Goal: Information Seeking & Learning: Learn about a topic

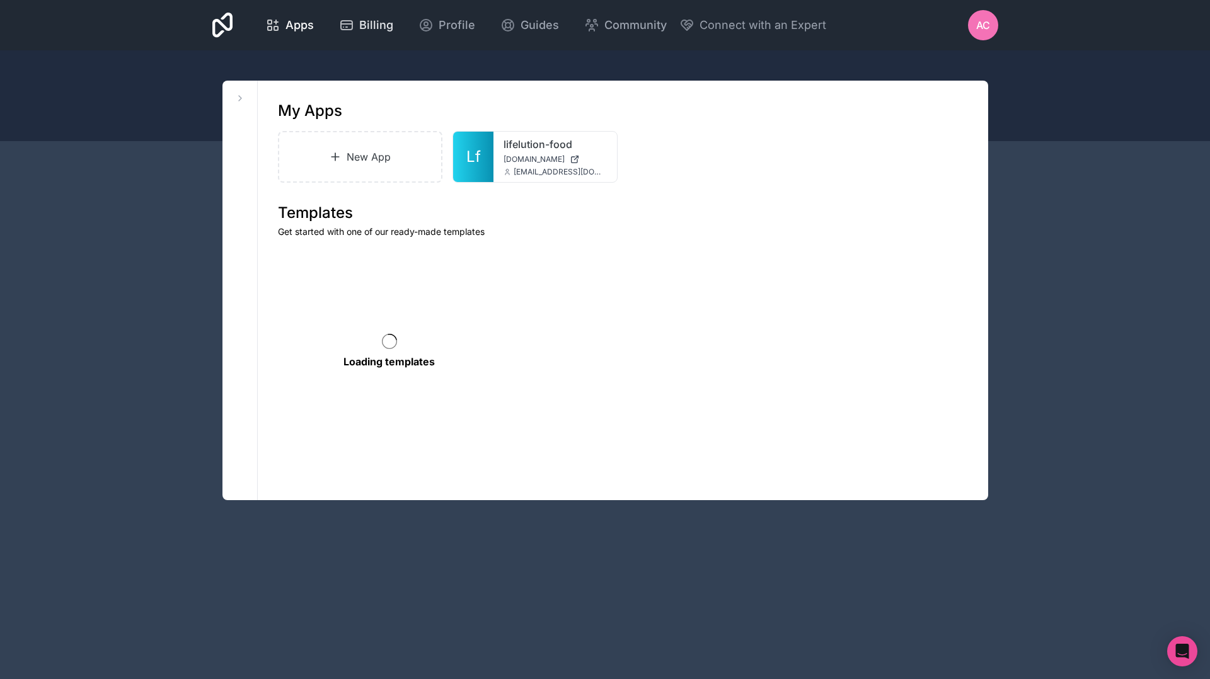
click at [376, 28] on span "Billing" at bounding box center [376, 25] width 34 height 18
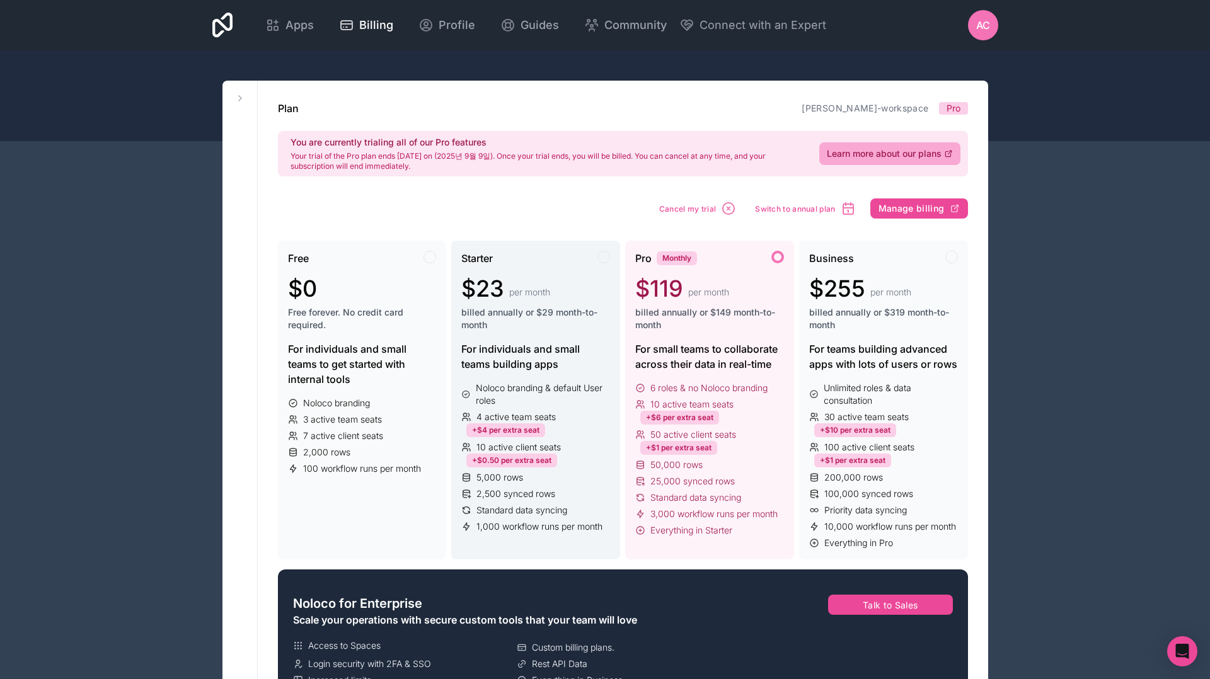
click at [539, 447] on span "10 active client seats" at bounding box center [518, 447] width 84 height 13
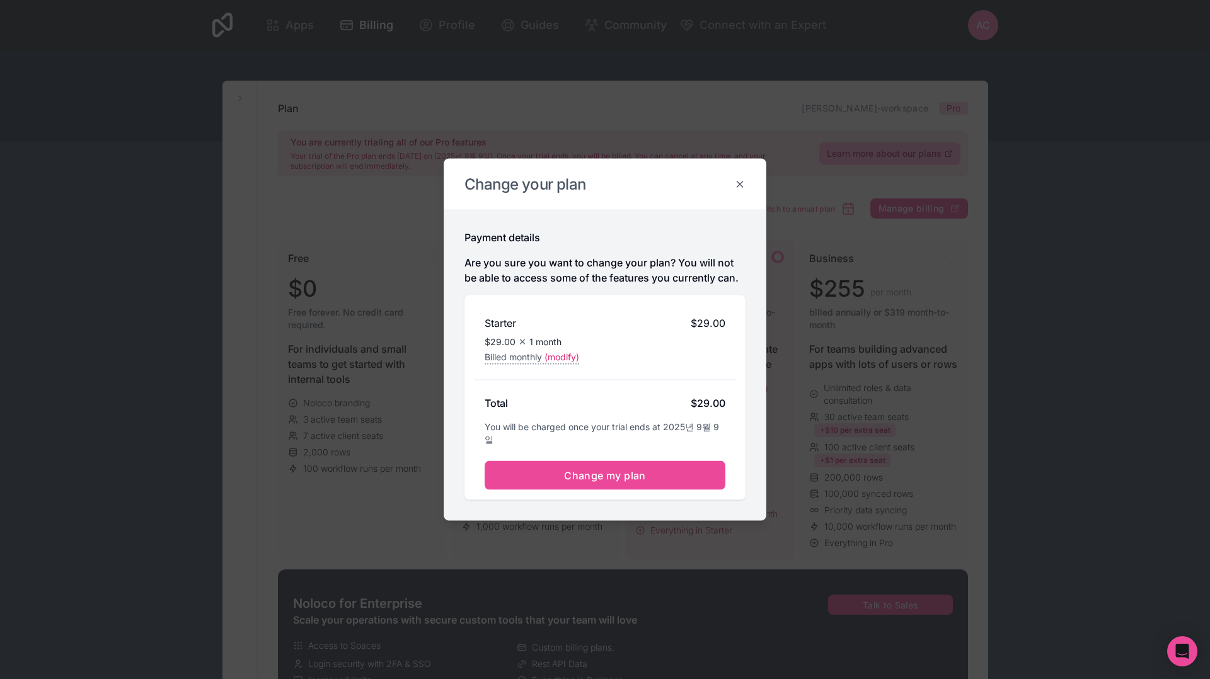
click at [741, 188] on icon at bounding box center [739, 184] width 11 height 11
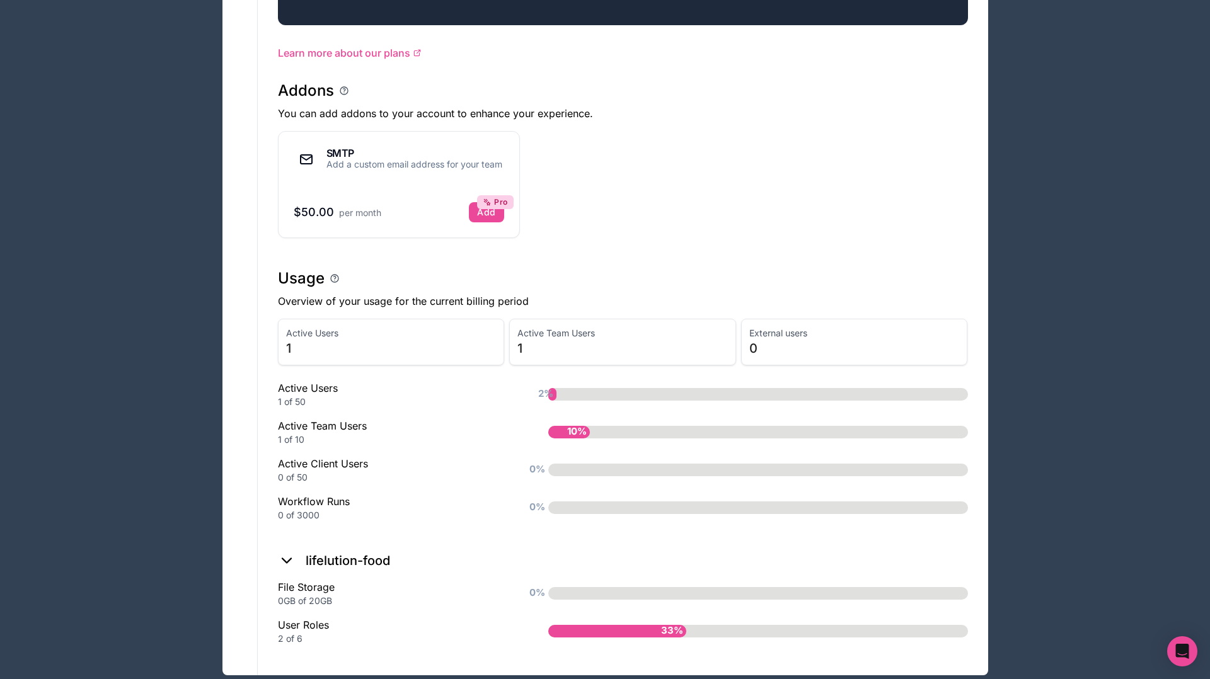
scroll to position [713, 0]
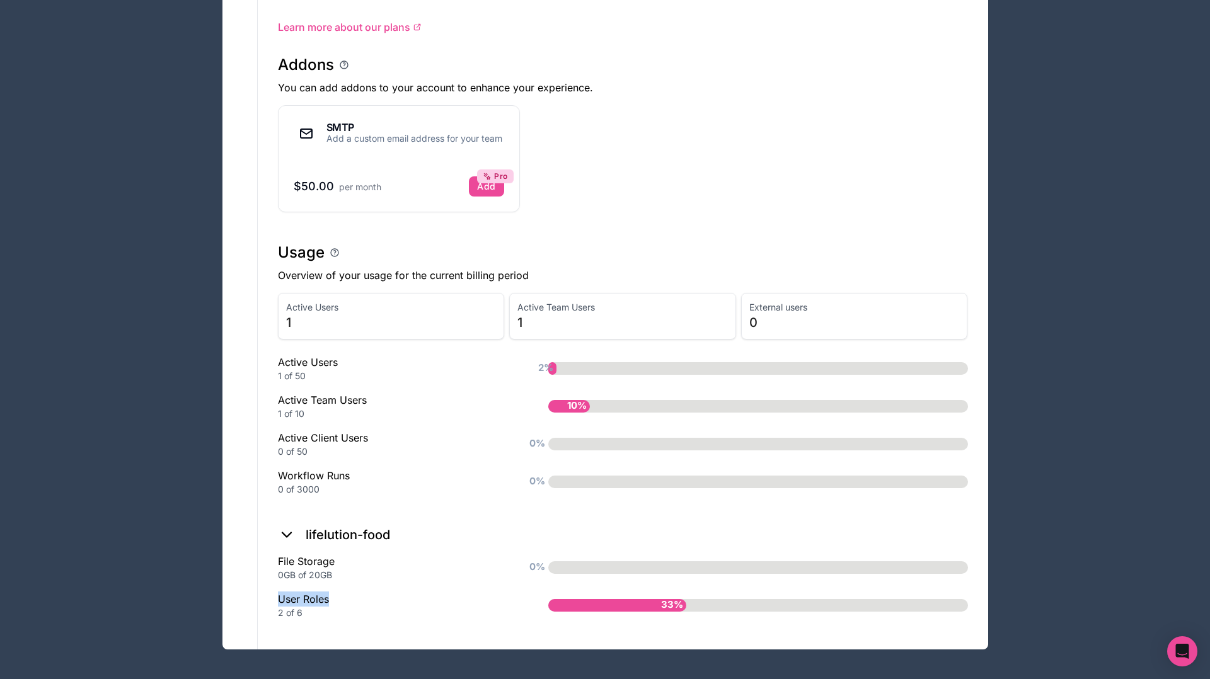
drag, startPoint x: 325, startPoint y: 601, endPoint x: 279, endPoint y: 599, distance: 45.4
click at [279, 599] on div "User Roles 2 of 6" at bounding box center [393, 606] width 230 height 28
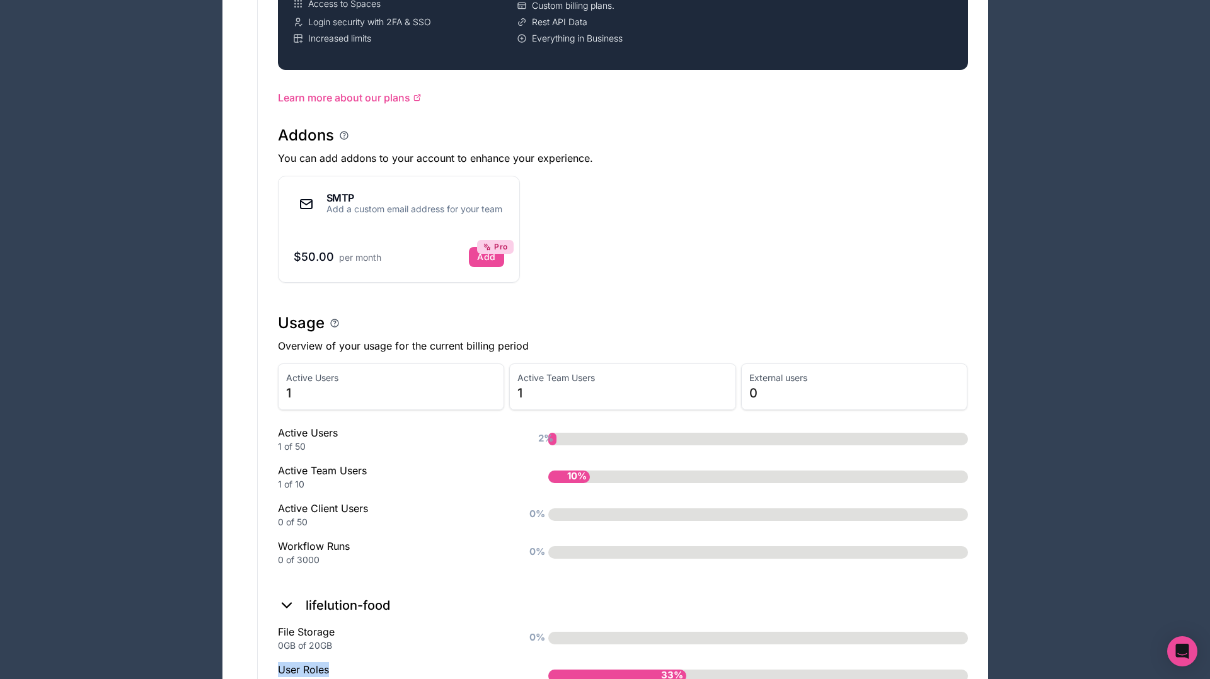
scroll to position [639, 0]
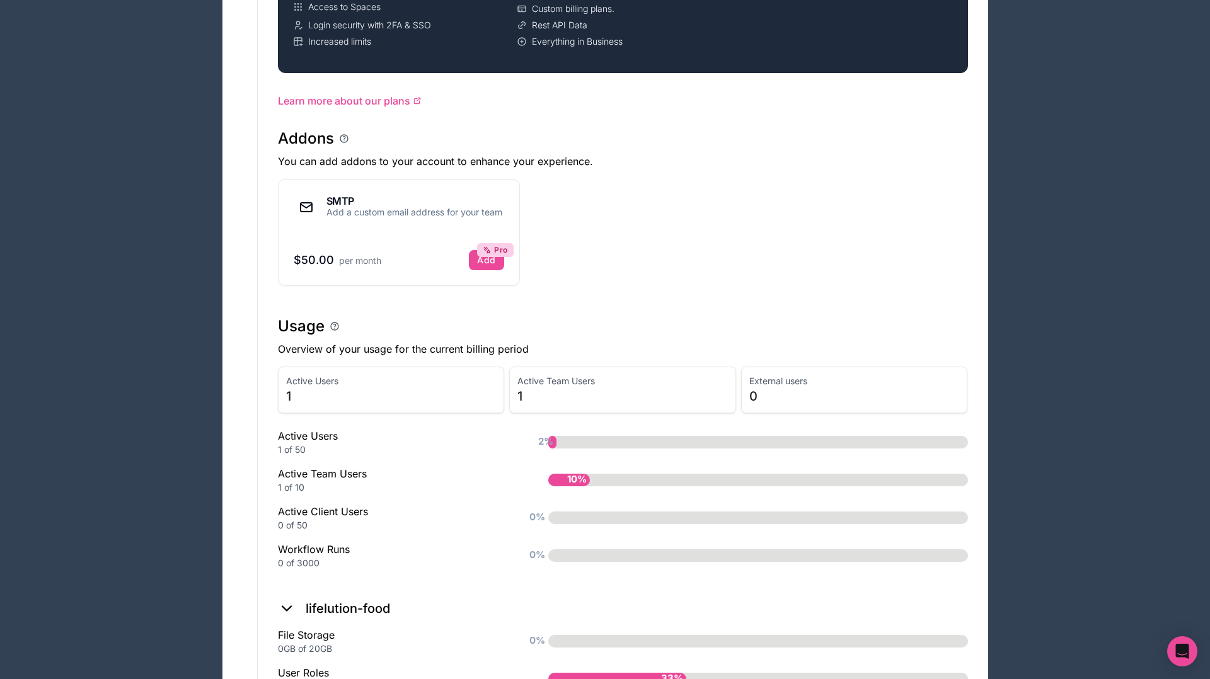
drag, startPoint x: 334, startPoint y: 474, endPoint x: 362, endPoint y: 478, distance: 28.7
click at [337, 475] on div "Active Team Users 1 of 10" at bounding box center [393, 480] width 230 height 28
drag, startPoint x: 362, startPoint y: 478, endPoint x: 436, endPoint y: 374, distance: 127.5
click at [308, 477] on div "Active Team Users 1 of 10" at bounding box center [393, 480] width 230 height 28
click at [437, 388] on span "1" at bounding box center [391, 397] width 210 height 18
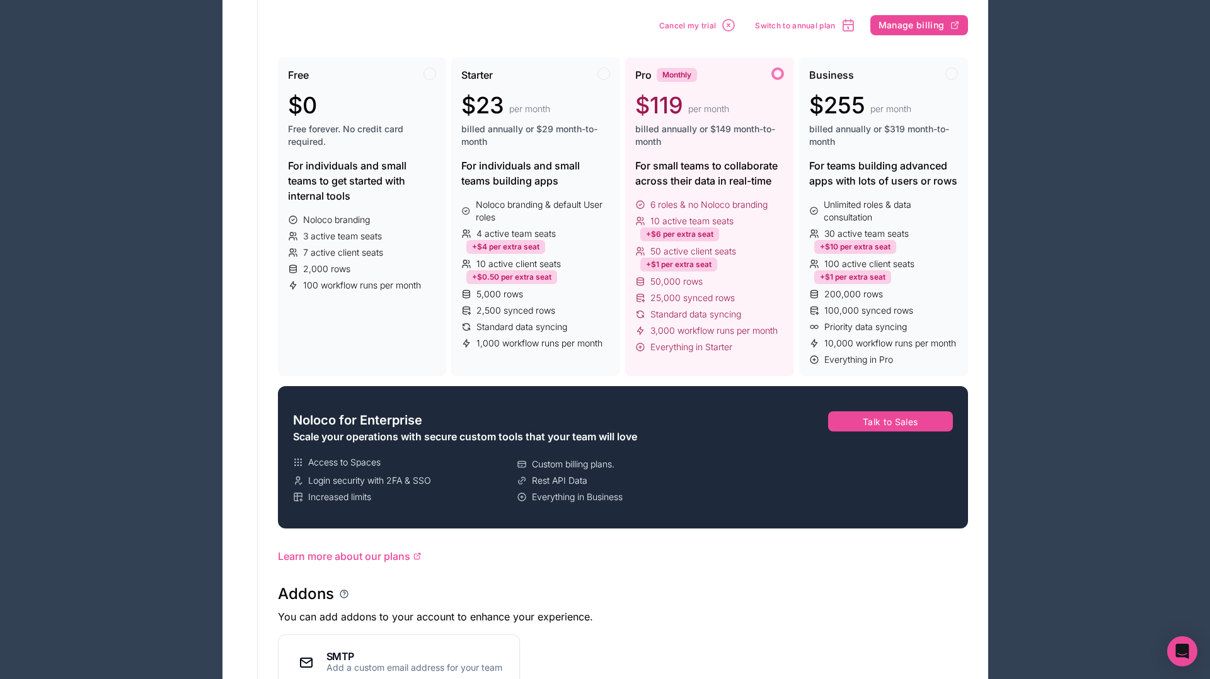
scroll to position [0, 0]
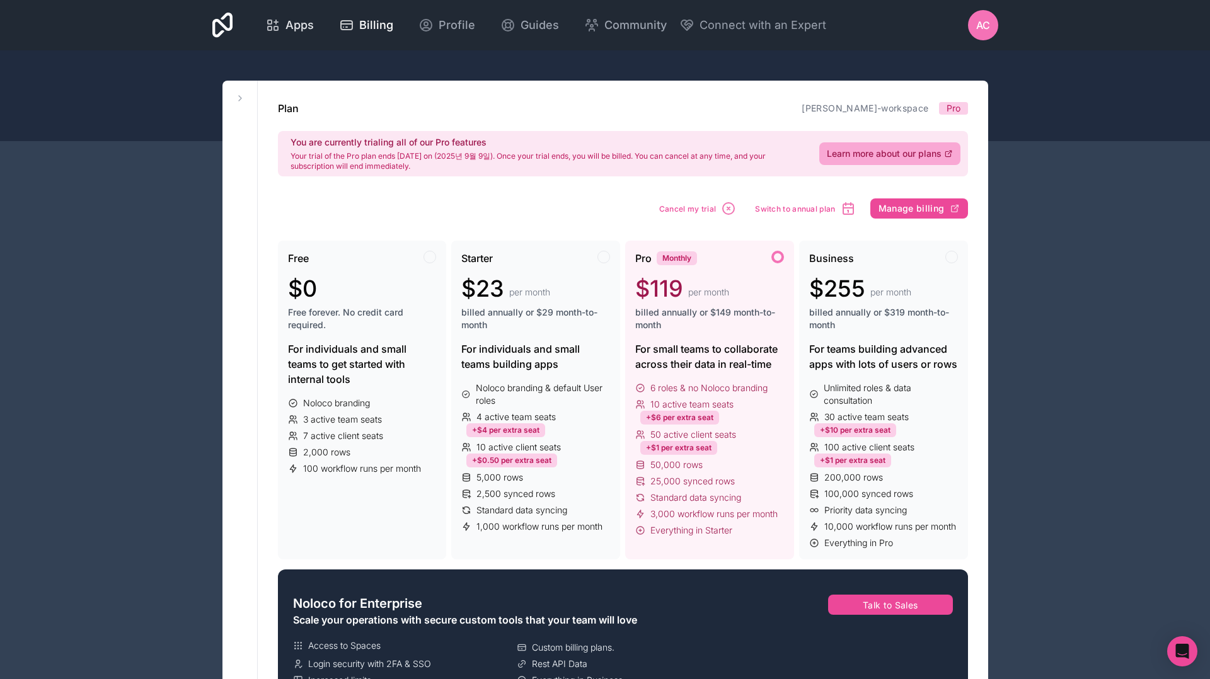
click at [296, 28] on span "Apps" at bounding box center [299, 25] width 28 height 18
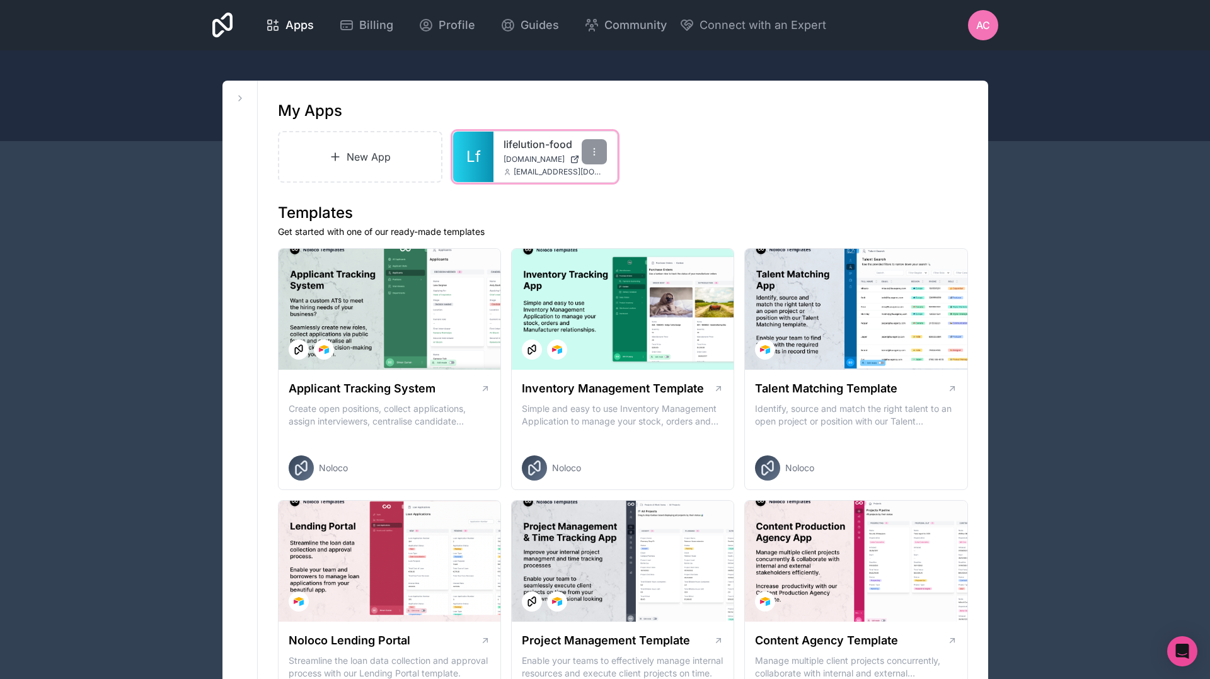
click at [498, 160] on div "lifelution-food [DOMAIN_NAME] [EMAIL_ADDRESS][DOMAIN_NAME]" at bounding box center [555, 157] width 124 height 50
click at [542, 158] on span "[DOMAIN_NAME]" at bounding box center [534, 159] width 61 height 10
click at [373, 25] on span "Billing" at bounding box center [376, 25] width 34 height 18
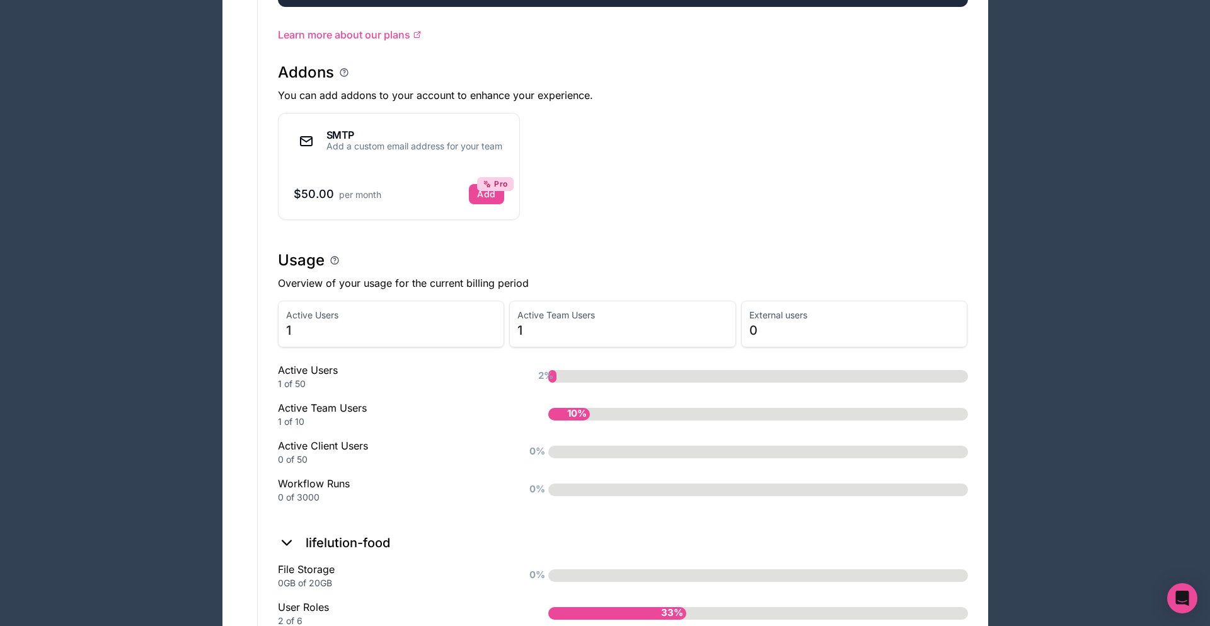
scroll to position [766, 0]
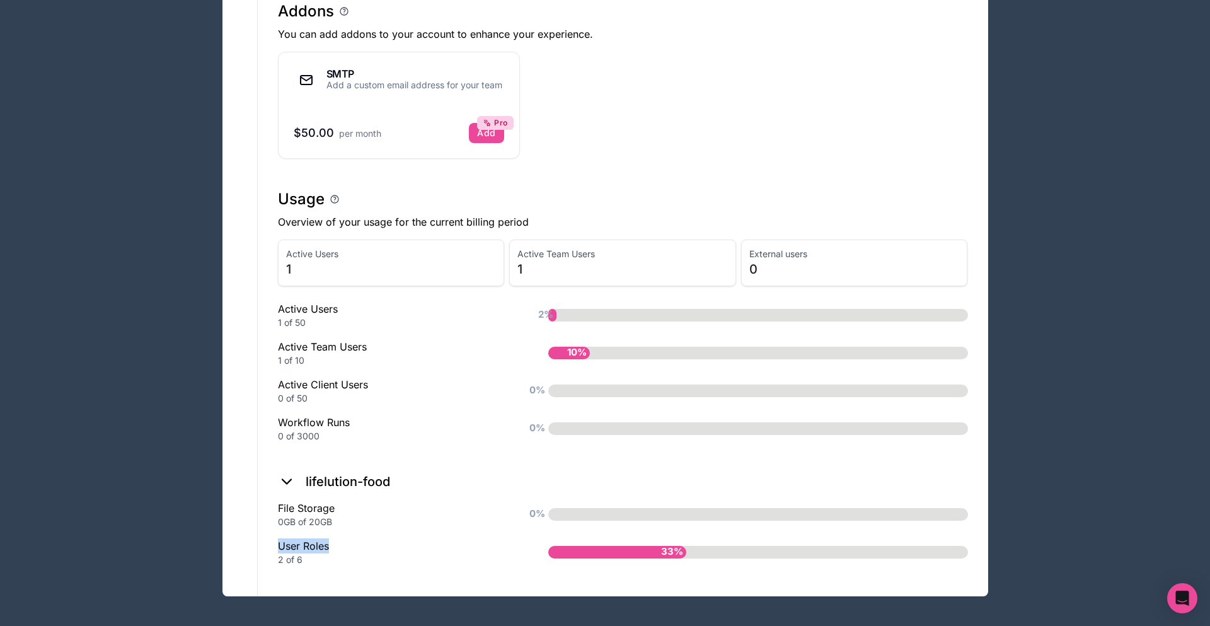
drag, startPoint x: 318, startPoint y: 546, endPoint x: 275, endPoint y: 545, distance: 43.5
copy div "User Roles"
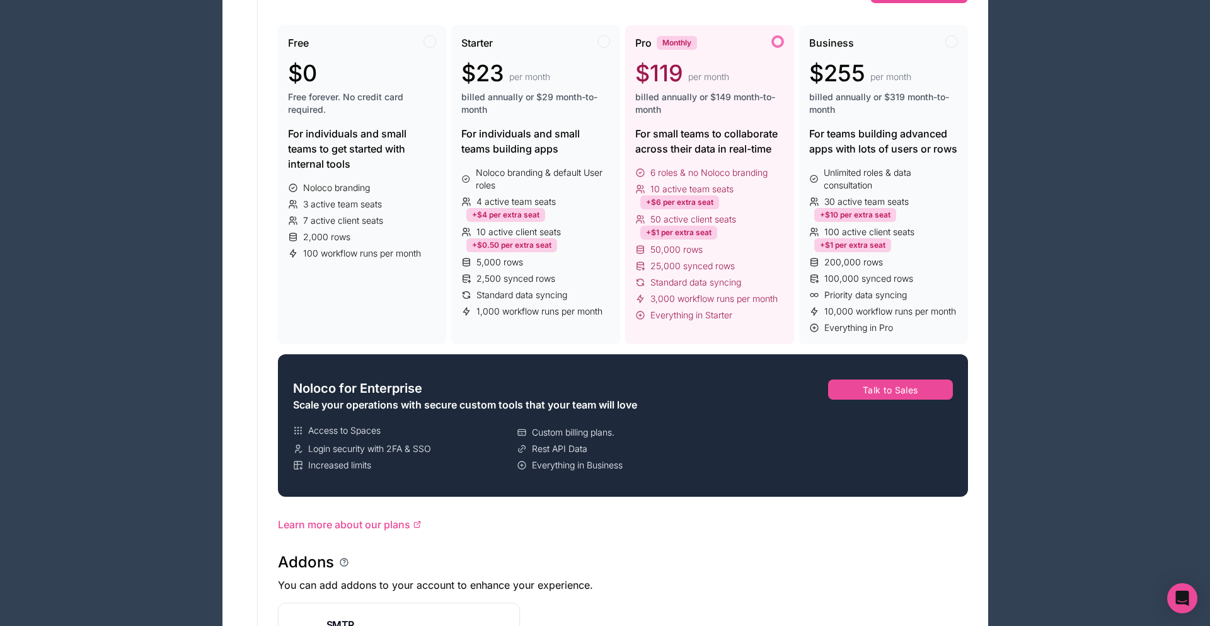
scroll to position [0, 0]
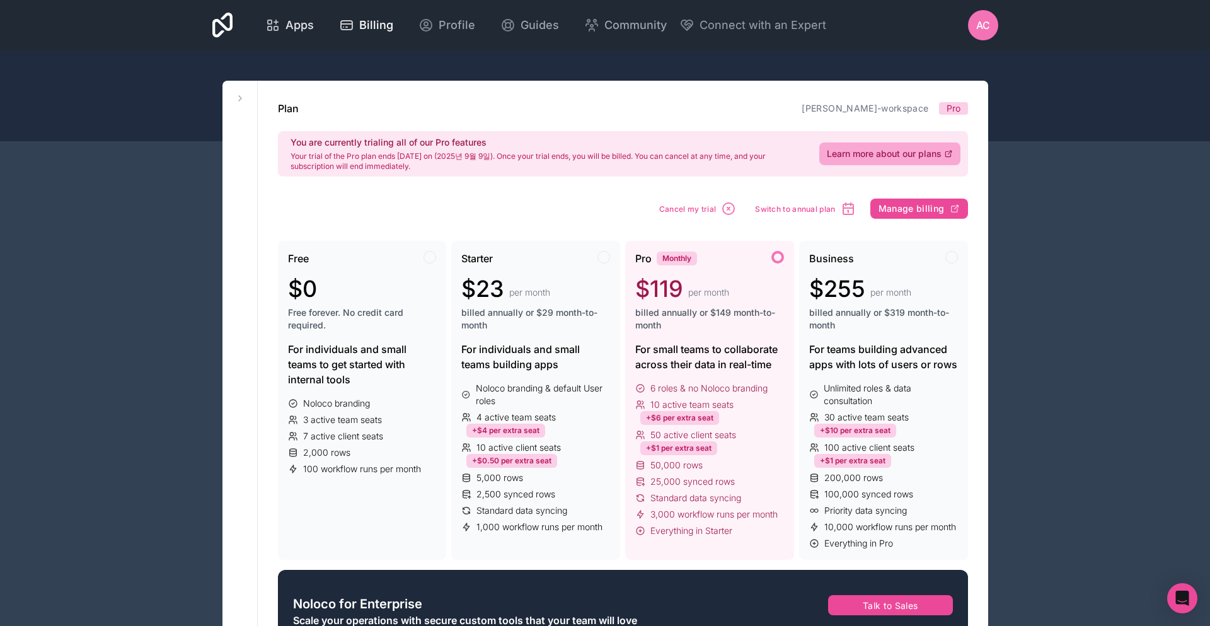
click at [301, 29] on span "Apps" at bounding box center [299, 25] width 28 height 18
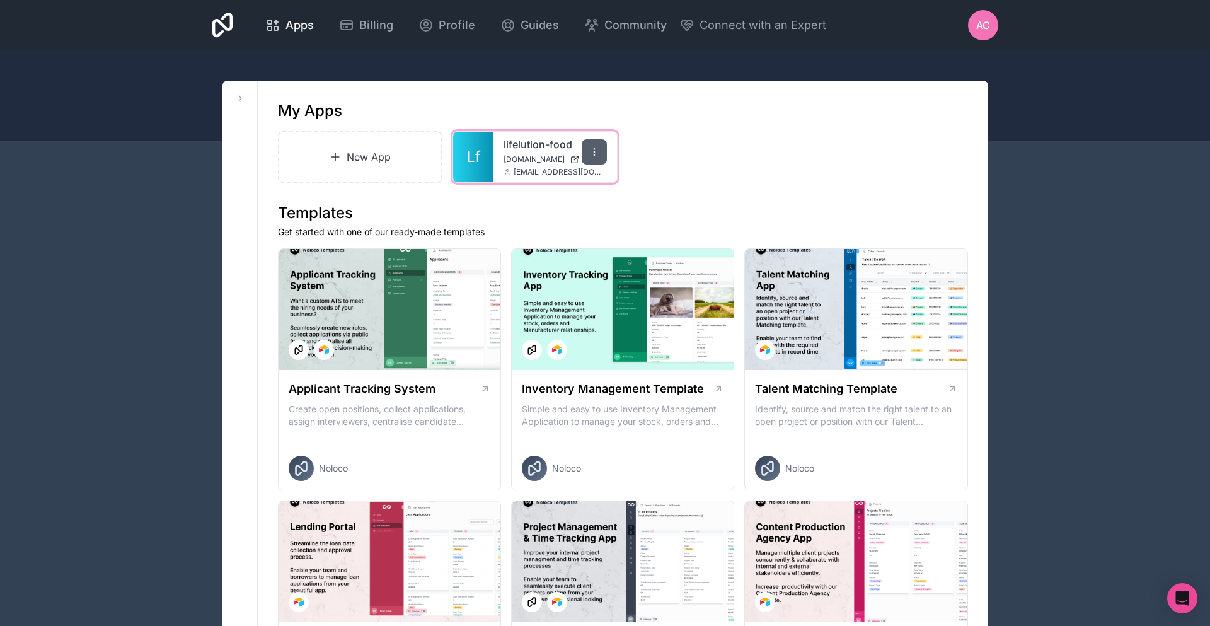
click at [589, 152] on div at bounding box center [594, 151] width 25 height 25
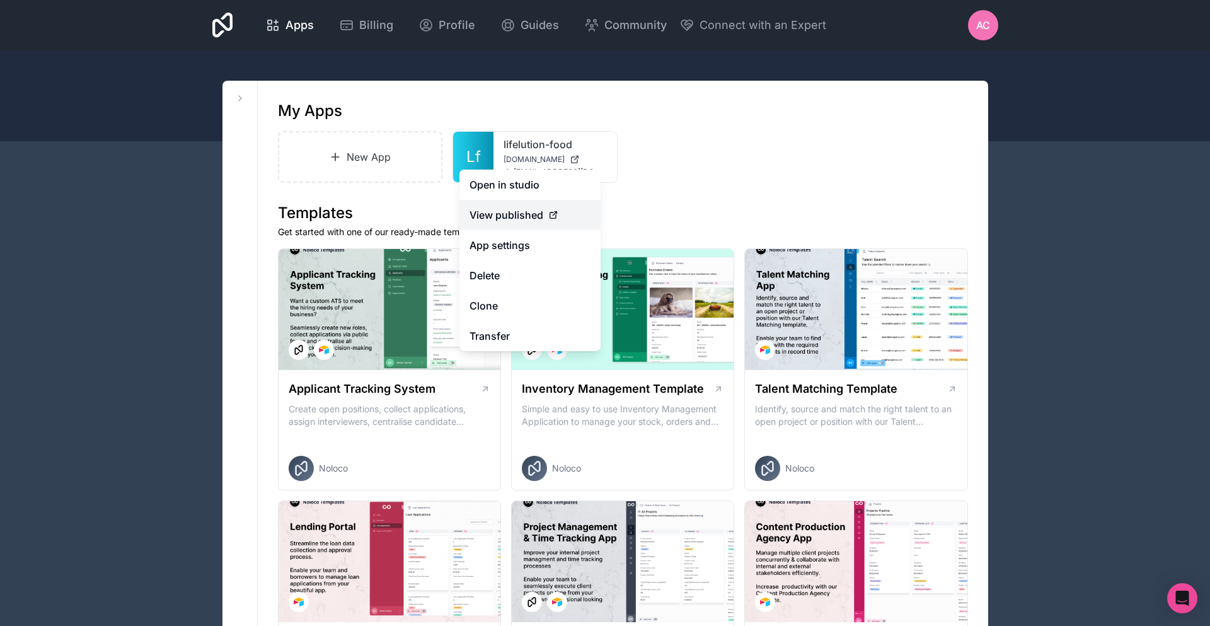
click at [552, 212] on icon at bounding box center [553, 215] width 10 height 10
click at [497, 211] on span "View published" at bounding box center [506, 214] width 74 height 15
click at [539, 211] on span "View published" at bounding box center [506, 214] width 74 height 15
click at [539, 212] on span "View published" at bounding box center [506, 214] width 74 height 15
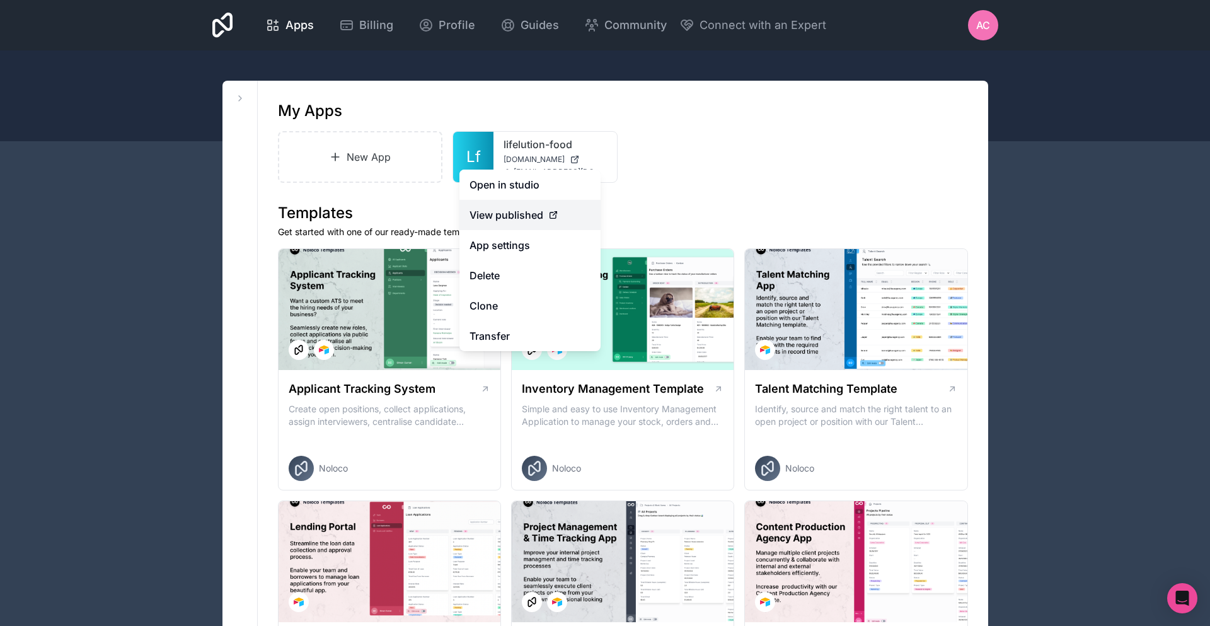
click at [539, 212] on span "View published" at bounding box center [506, 214] width 74 height 15
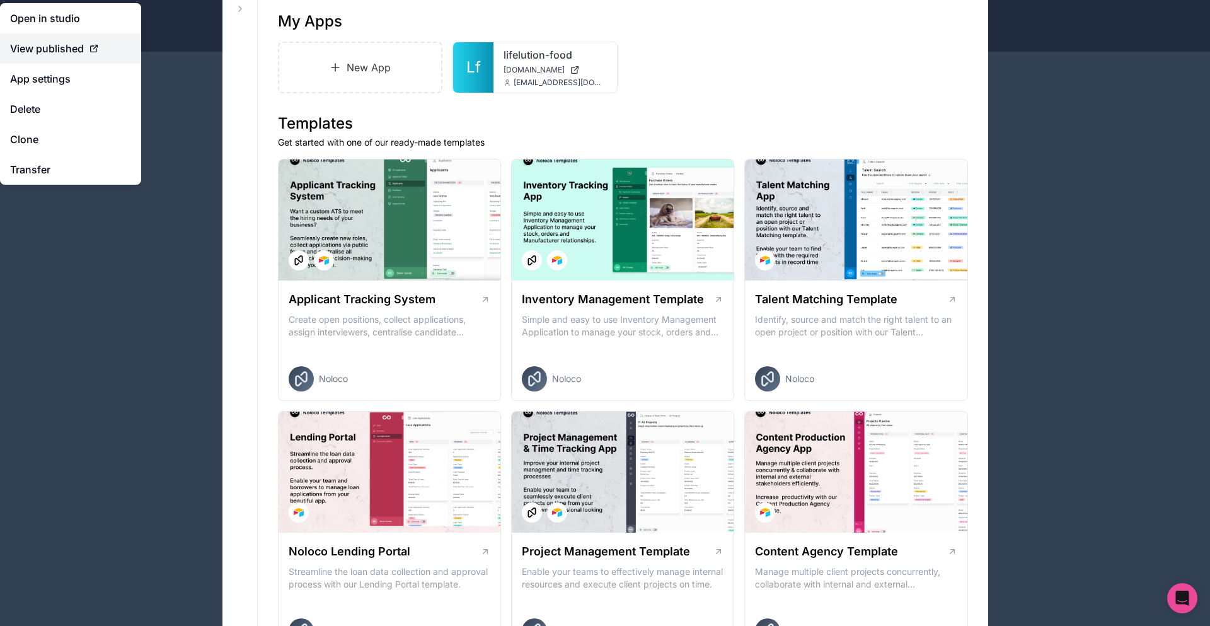
scroll to position [87, 0]
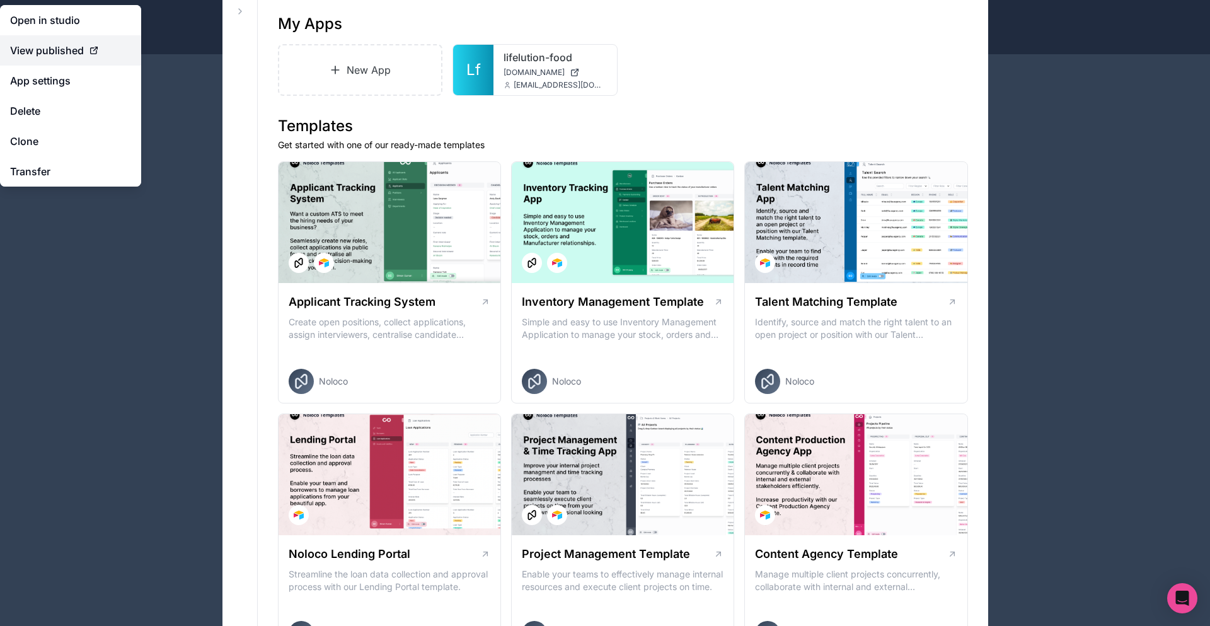
click at [66, 47] on span "View published" at bounding box center [47, 50] width 74 height 15
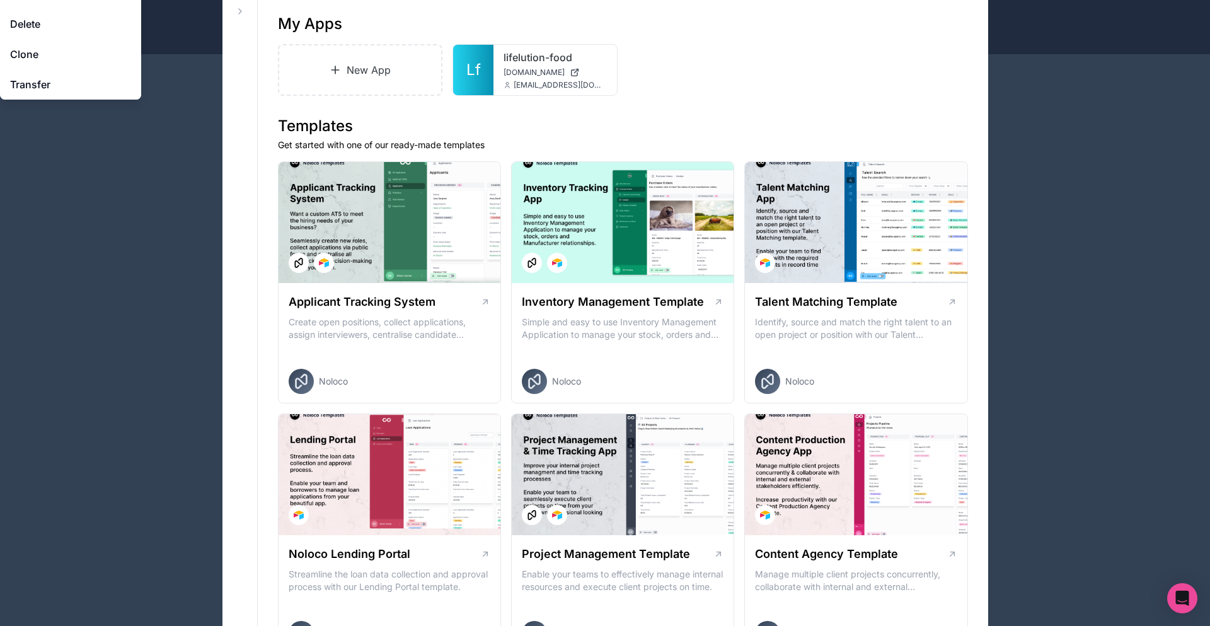
scroll to position [0, 0]
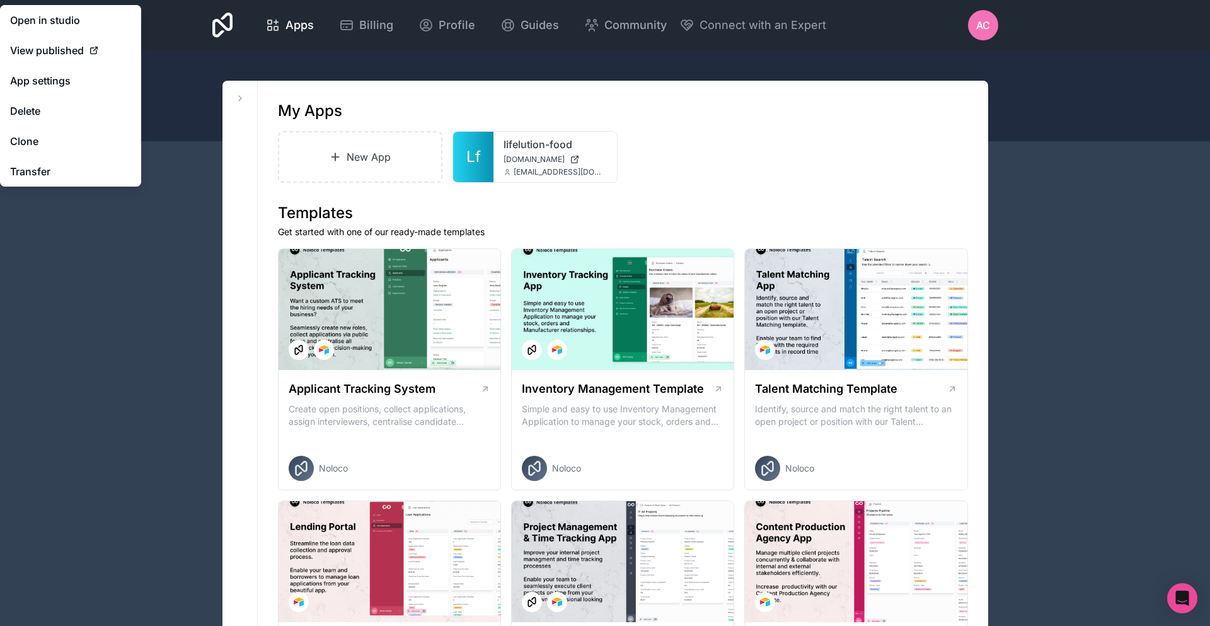
drag, startPoint x: 674, startPoint y: 91, endPoint x: 623, endPoint y: 105, distance: 52.7
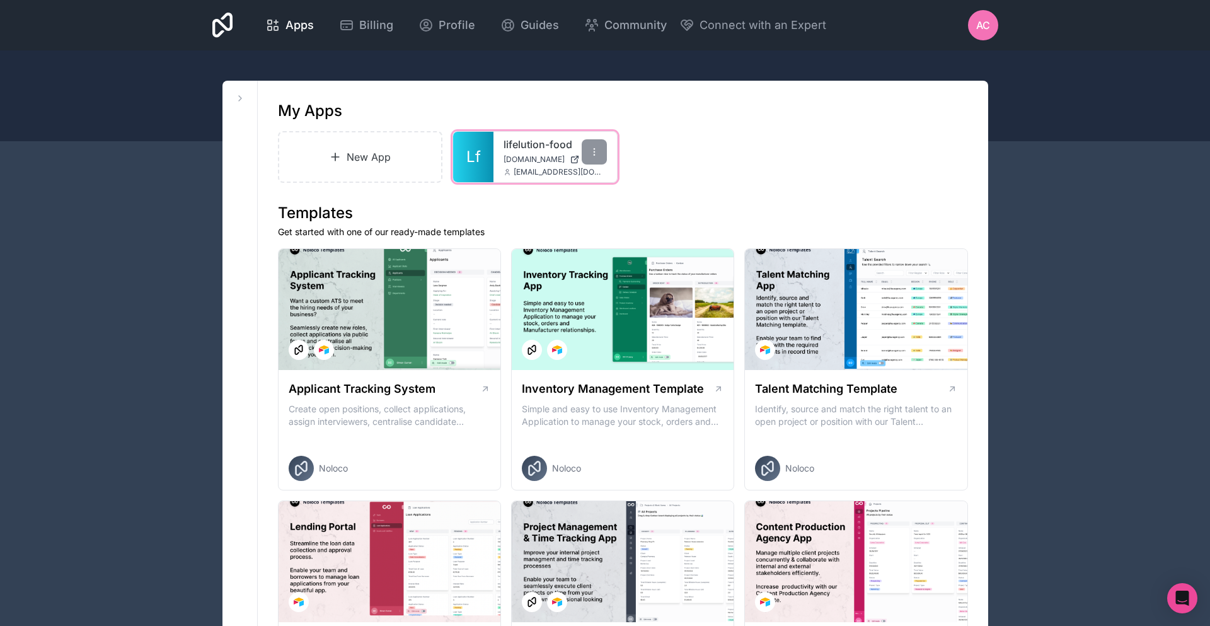
click at [564, 142] on link "lifelution-food" at bounding box center [555, 144] width 103 height 15
click at [589, 149] on div at bounding box center [594, 151] width 25 height 25
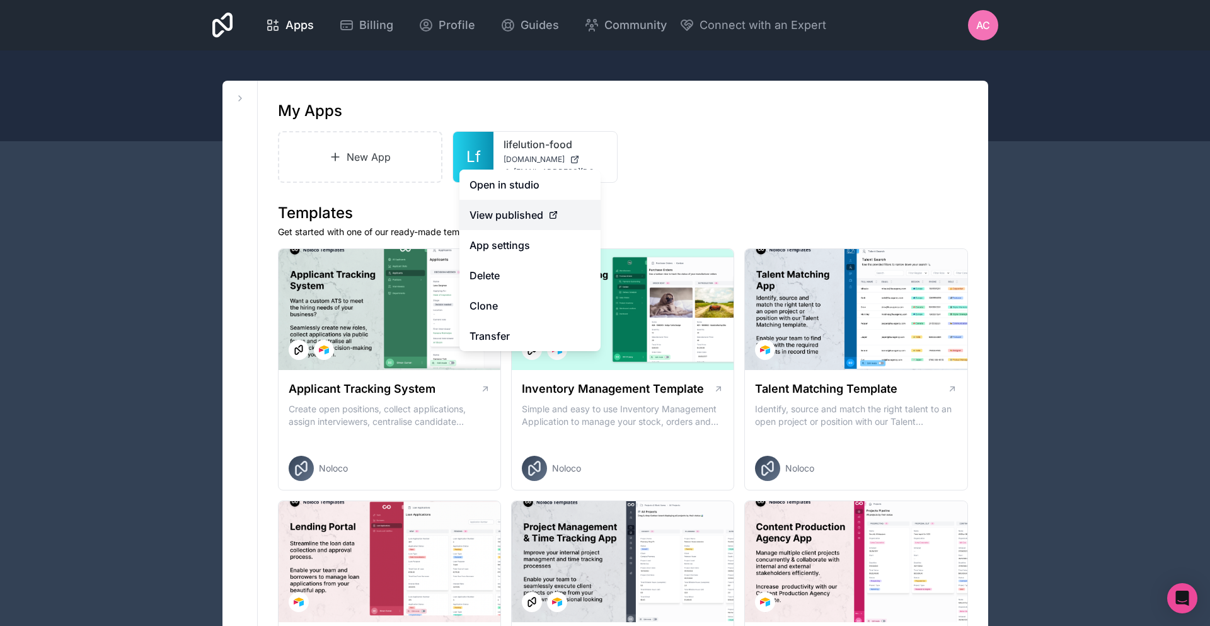
click at [551, 218] on icon at bounding box center [553, 215] width 6 height 6
click at [551, 217] on icon at bounding box center [553, 215] width 6 height 6
click at [534, 153] on div "lifelution-food [DOMAIN_NAME] [EMAIL_ADDRESS][DOMAIN_NAME]" at bounding box center [555, 157] width 124 height 50
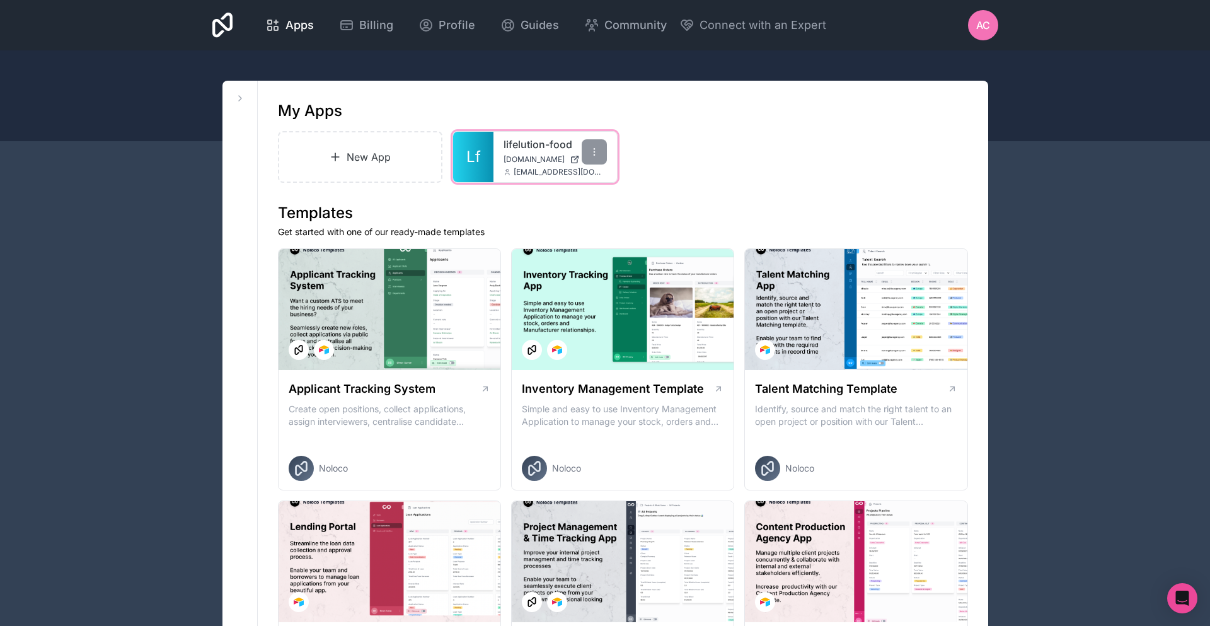
click at [534, 153] on div "lifelution-food [DOMAIN_NAME] [EMAIL_ADDRESS][DOMAIN_NAME]" at bounding box center [555, 157] width 124 height 50
click at [560, 142] on link "lifelution-food" at bounding box center [555, 144] width 103 height 15
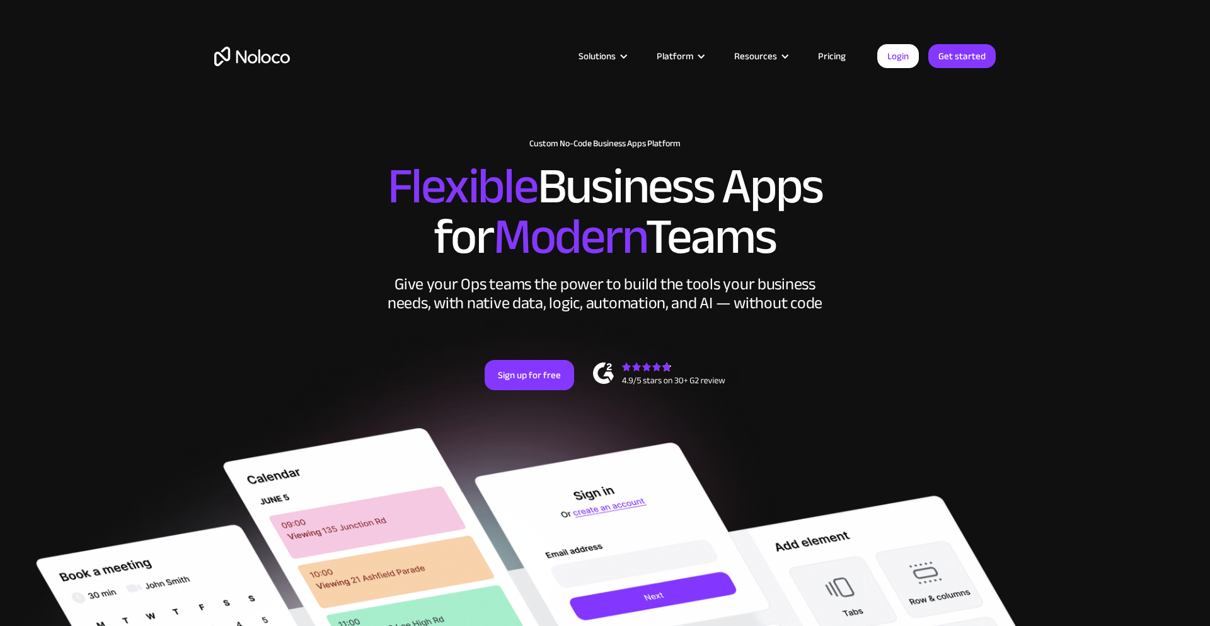
click at [835, 52] on link "Pricing" at bounding box center [831, 56] width 59 height 16
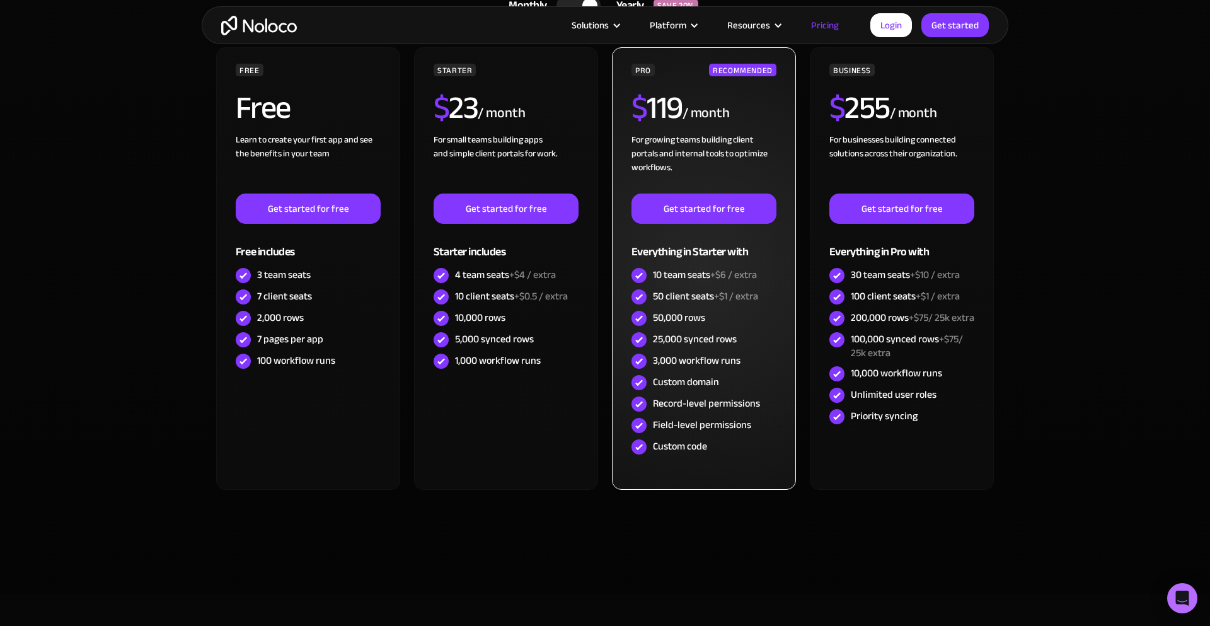
scroll to position [209, 0]
